Goal: Task Accomplishment & Management: Use online tool/utility

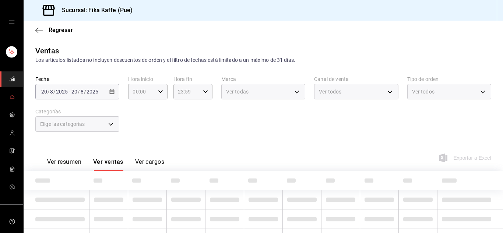
type input "15:00"
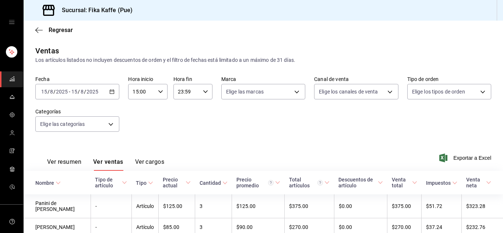
click at [77, 91] on input "15" at bounding box center [74, 92] width 7 height 6
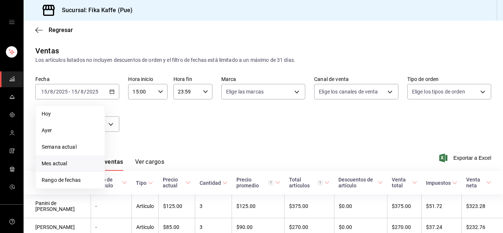
click at [69, 163] on span "Mes actual" at bounding box center [70, 164] width 57 height 8
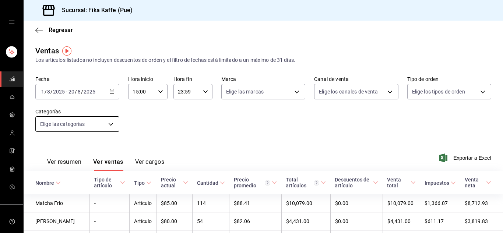
click at [76, 125] on body "Sucursal: Fika Kaffe (Pue) Regresar Ventas Los artículos listados no incluyen d…" at bounding box center [251, 116] width 503 height 233
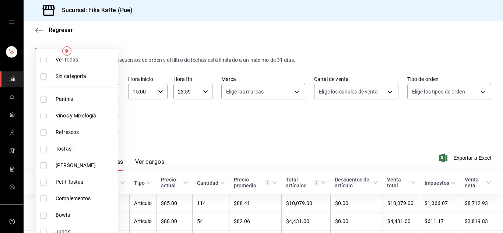
click at [80, 103] on li "Paninis" at bounding box center [77, 99] width 82 height 17
type input "1994366c-f11a-4cbd-94a1-eb9715e73b61"
checkbox input "true"
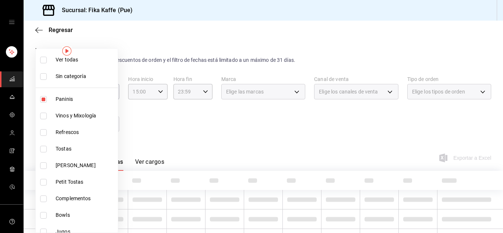
click at [184, 126] on div at bounding box center [251, 116] width 503 height 233
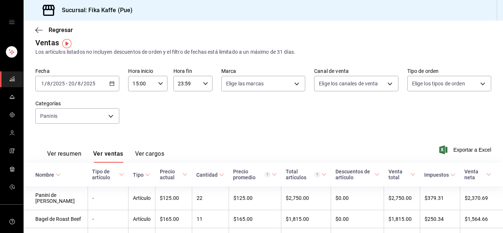
scroll to position [7, 0]
click at [97, 122] on body "Sucursal: Fika Kaffe (Pue) Regresar Ventas Los artículos listados no incluyen d…" at bounding box center [251, 116] width 503 height 233
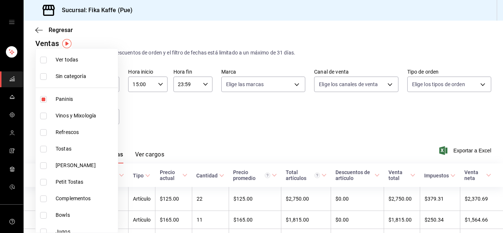
click at [75, 149] on span "Tostas" at bounding box center [85, 149] width 59 height 8
type input "1994366c-f11a-4cbd-94a1-eb9715e73b61,bbae90fa-ccf0-4c0f-a9f6-34cbd5b6986f"
checkbox input "true"
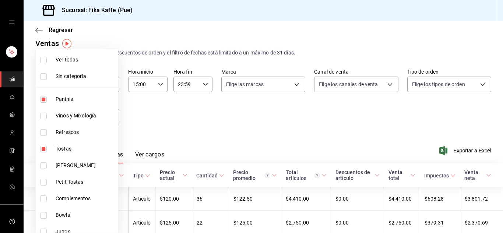
click at [40, 97] on input "checkbox" at bounding box center [43, 99] width 7 height 7
checkbox input "false"
type input "bbae90fa-ccf0-4c0f-a9f6-34cbd5b6986f"
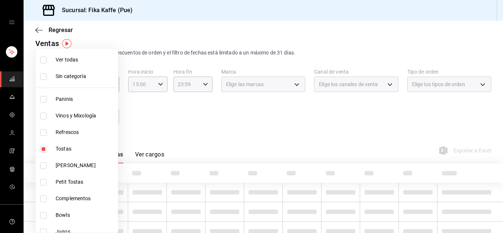
click at [157, 113] on div at bounding box center [251, 116] width 503 height 233
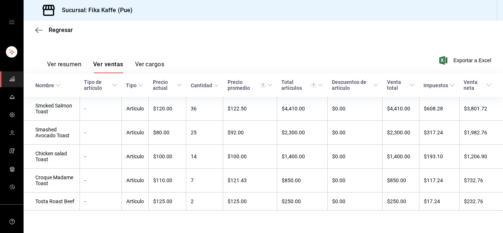
scroll to position [106, 0]
